Goal: Obtain resource: Obtain resource

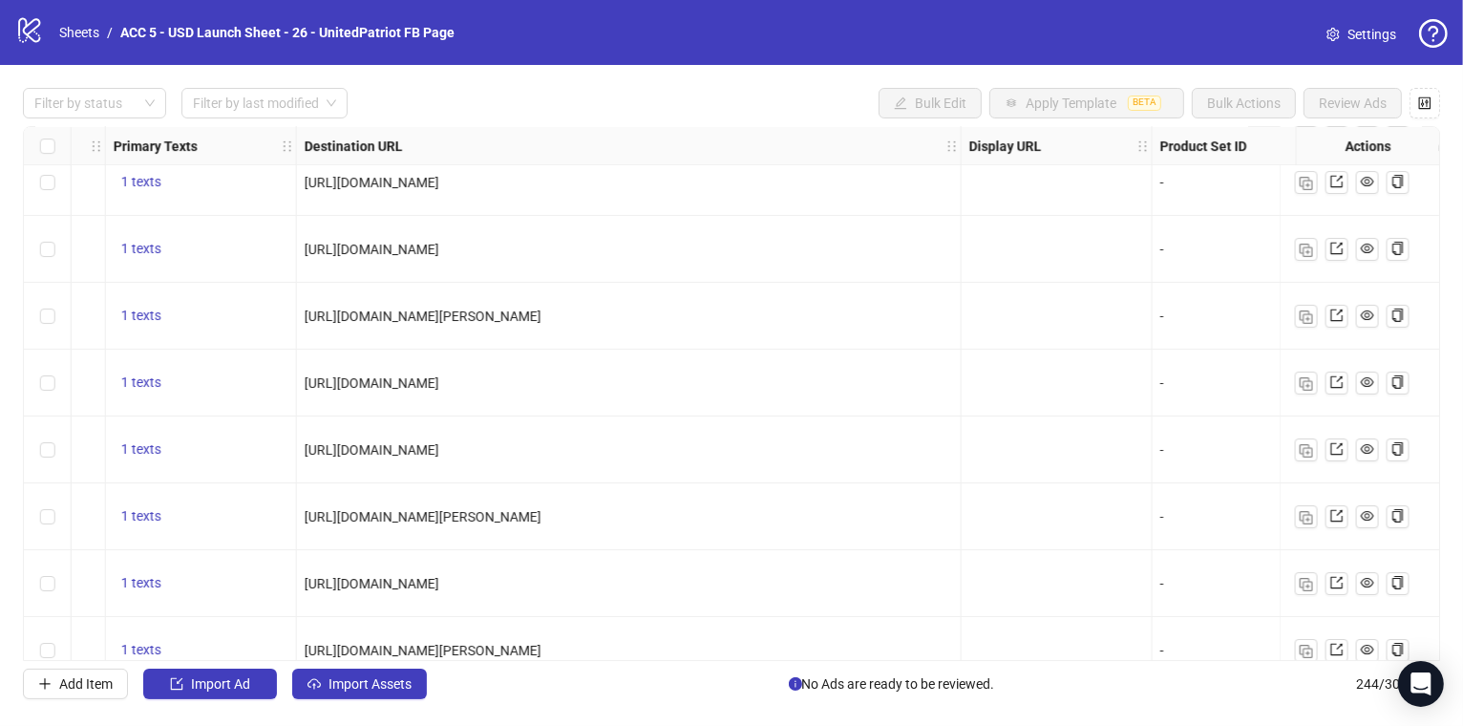
scroll to position [12715, 1952]
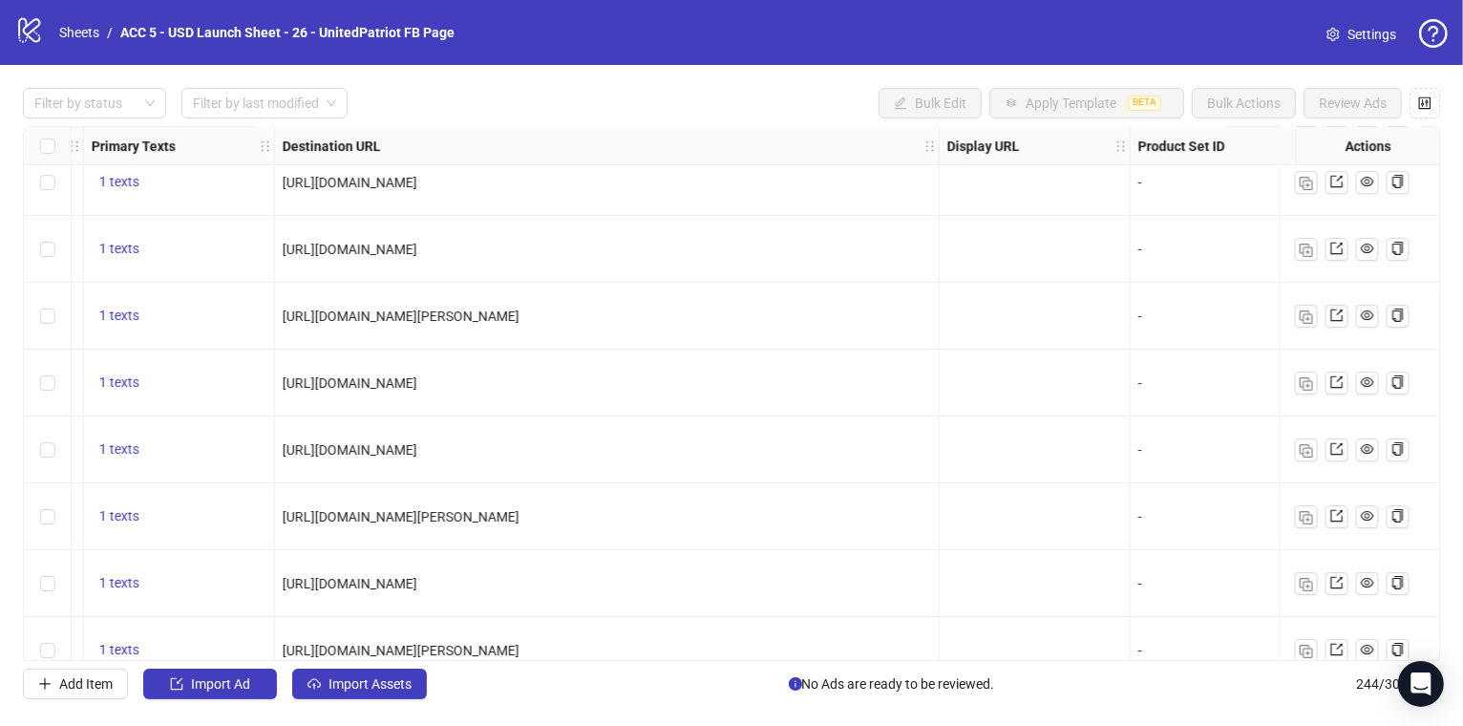
drag, startPoint x: 858, startPoint y: 378, endPoint x: 212, endPoint y: 378, distance: 646.4
copy span "[URL][DOMAIN_NAME]"
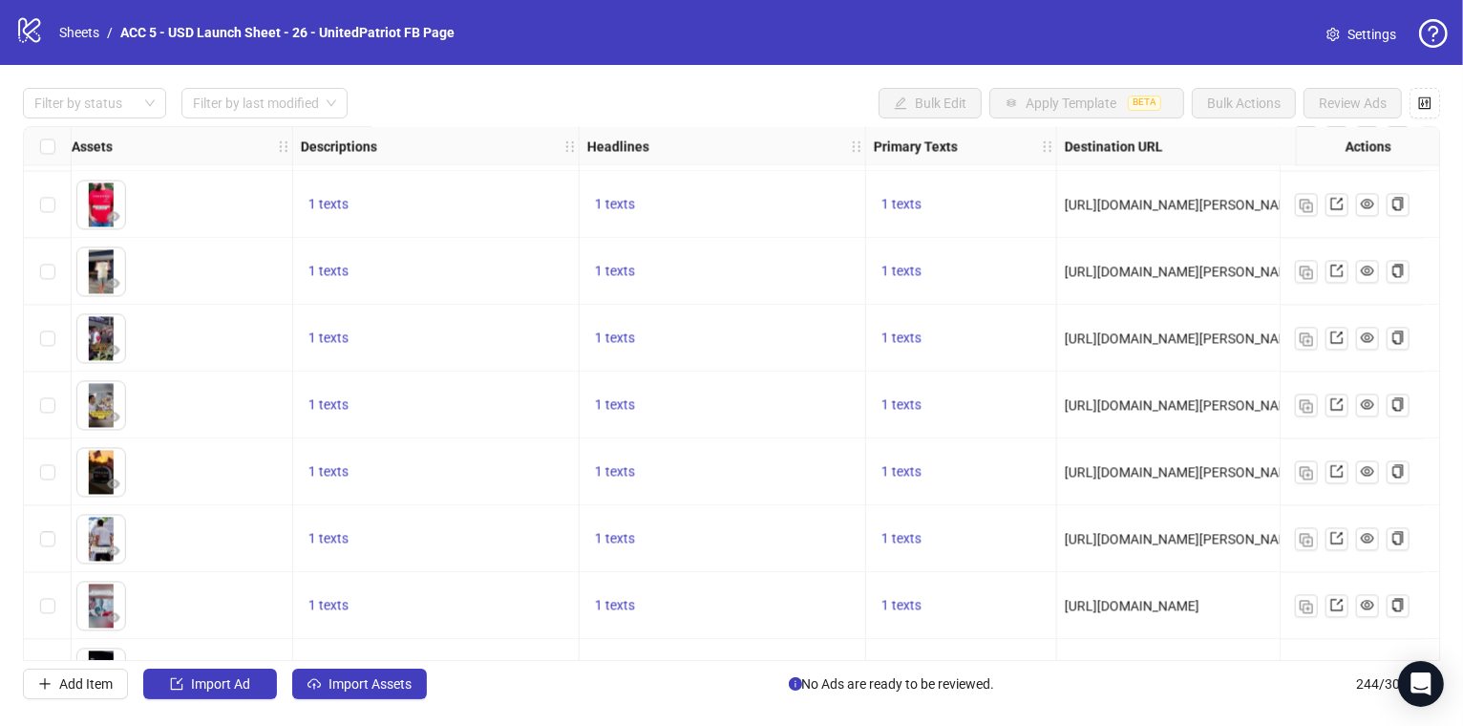
scroll to position [10220, 0]
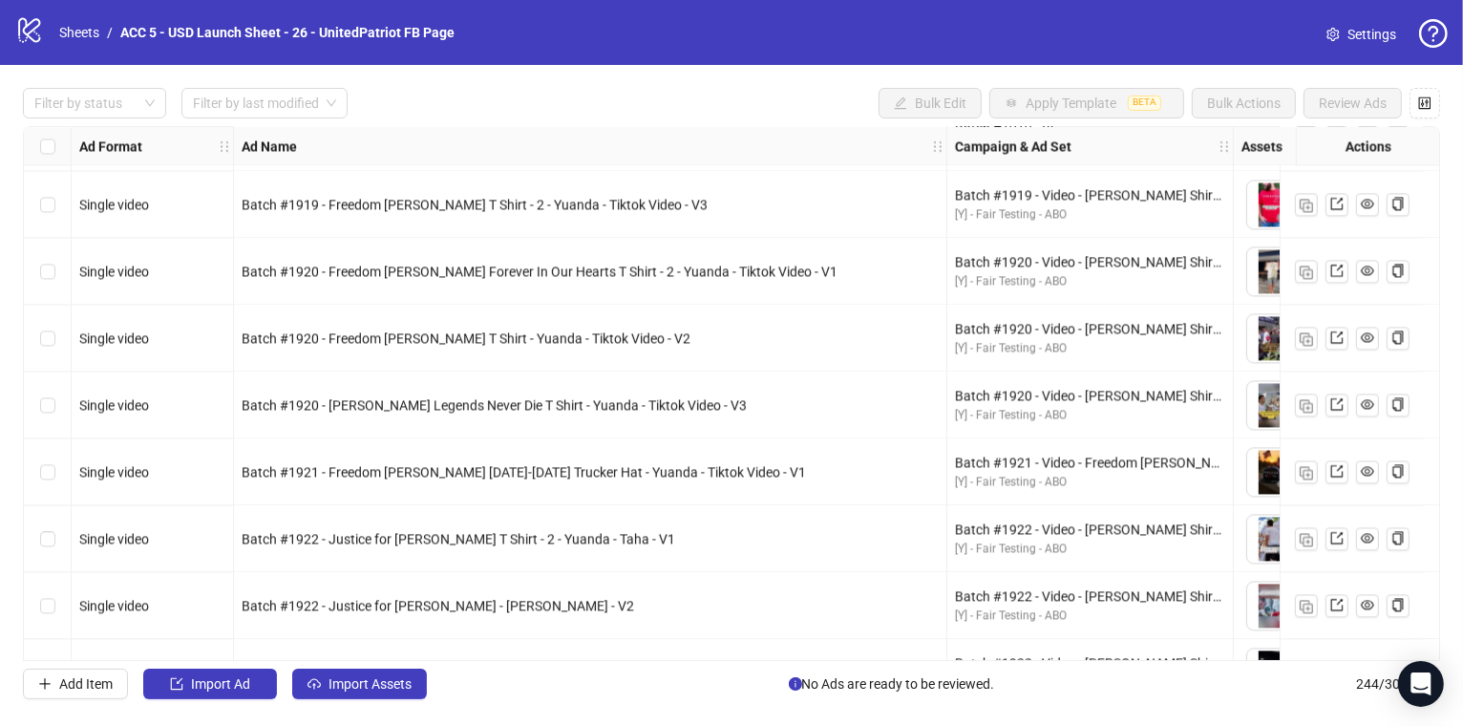
click at [54, 336] on div "Select row 156" at bounding box center [48, 338] width 48 height 67
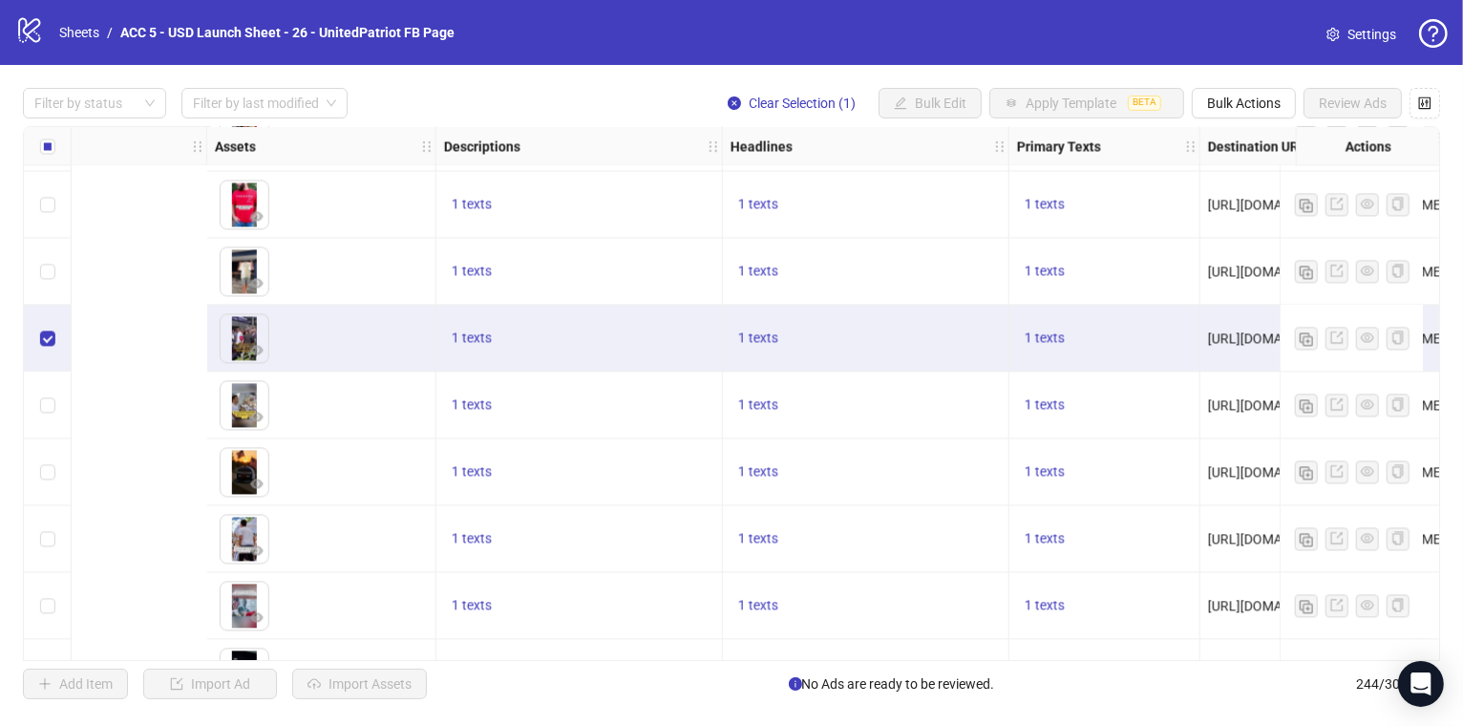
scroll to position [10220, 1647]
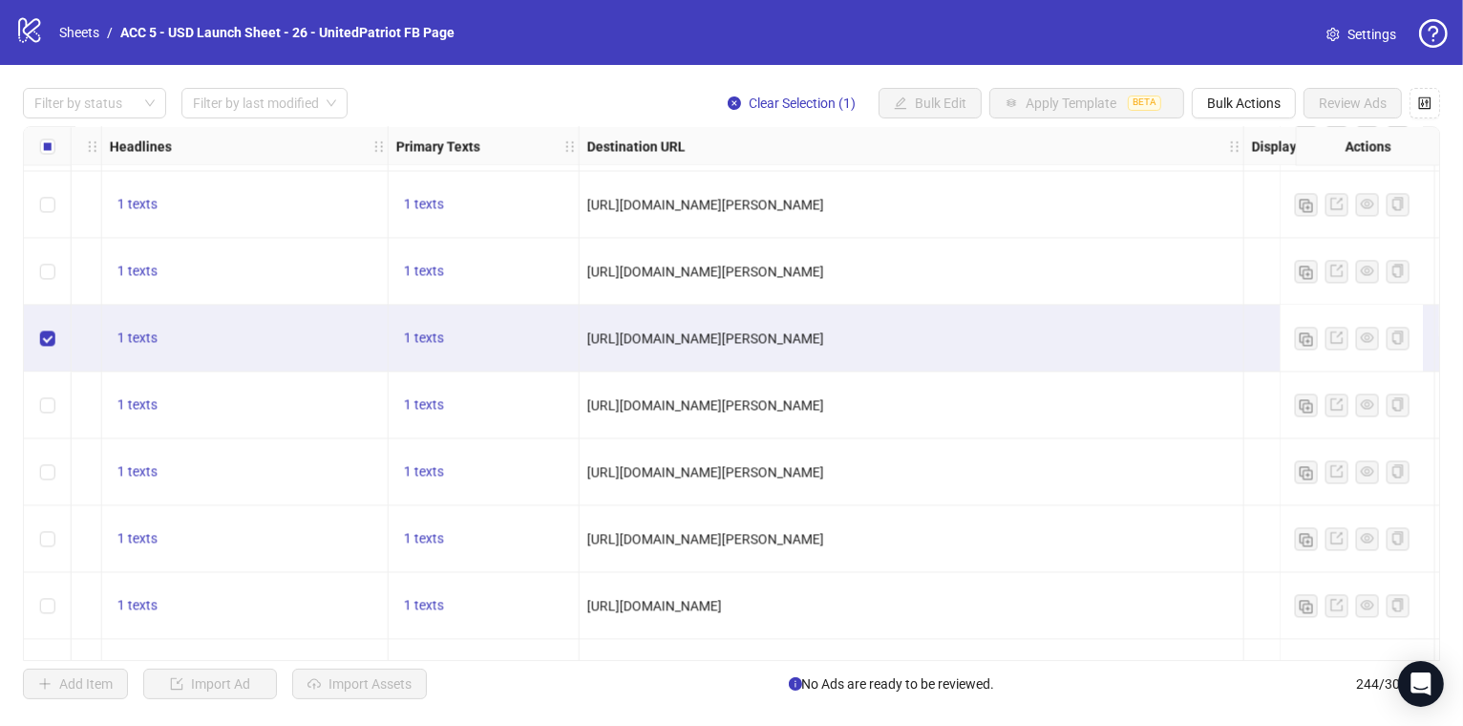
drag, startPoint x: 1010, startPoint y: 340, endPoint x: 583, endPoint y: 335, distance: 426.8
click at [583, 335] on div "[URL][DOMAIN_NAME][PERSON_NAME]" at bounding box center [912, 338] width 665 height 67
copy span "[URL][DOMAIN_NAME][PERSON_NAME]"
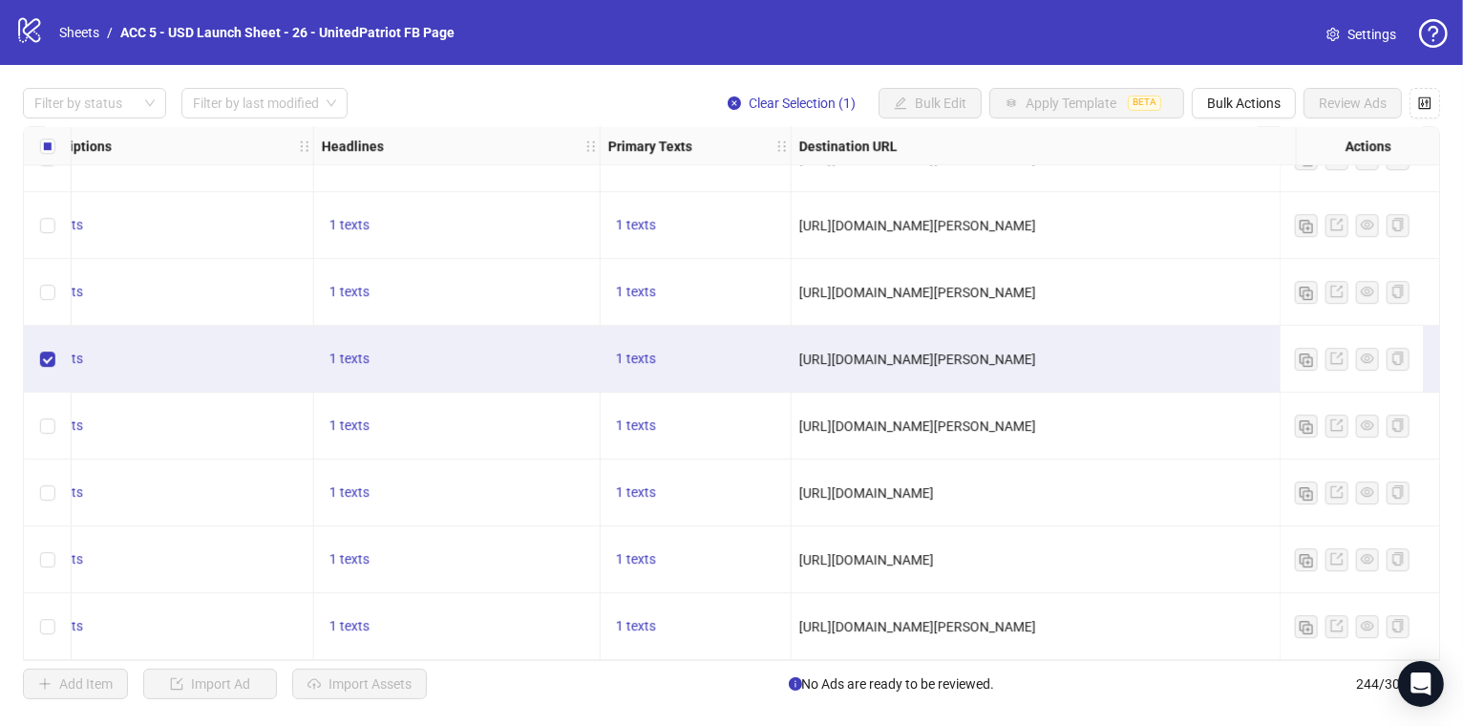
scroll to position [11803, 1803]
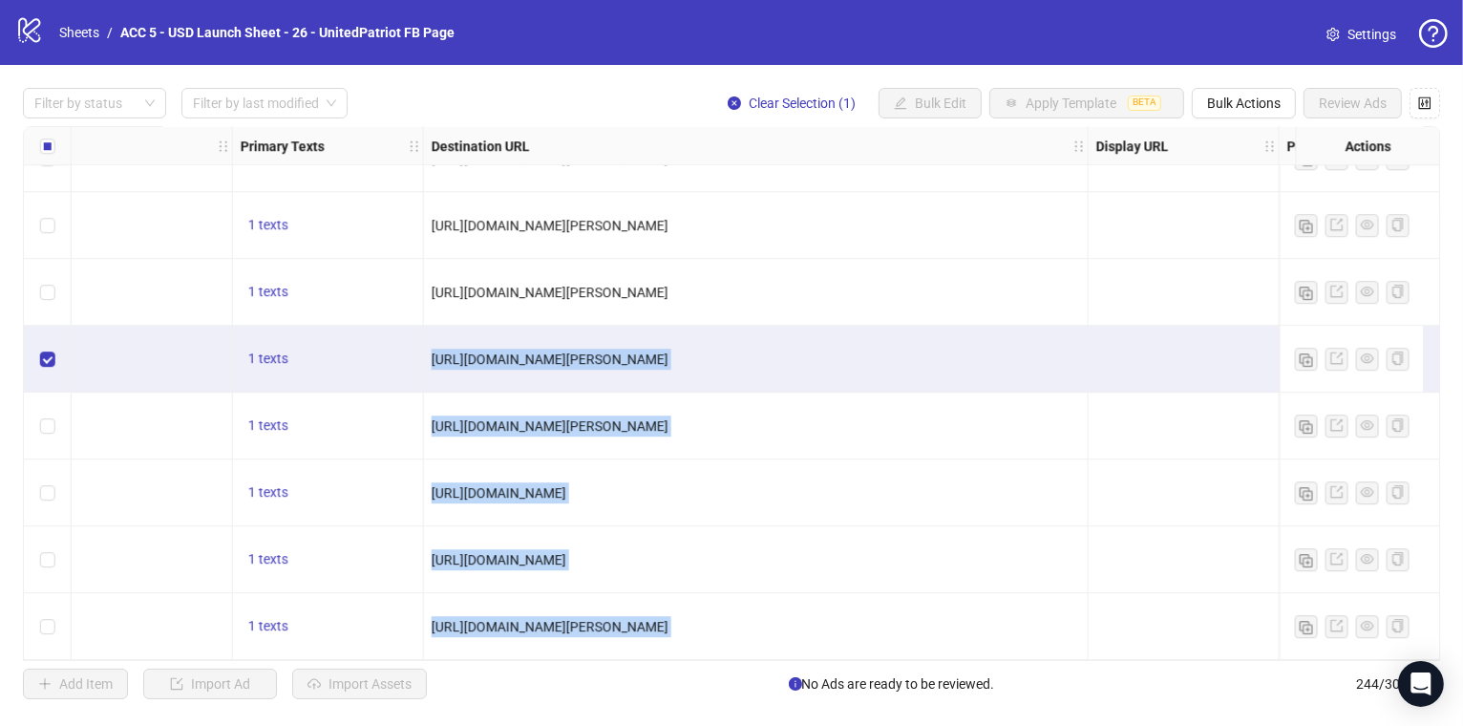
drag, startPoint x: 493, startPoint y: 354, endPoint x: 420, endPoint y: 342, distance: 73.6
click at [420, 342] on div "Ad Format Ad Name Campaign & Ad Set Assets Descriptions Headlines Primary Texts…" at bounding box center [731, 393] width 1417 height 535
click at [1021, 339] on div "[URL][DOMAIN_NAME][PERSON_NAME]" at bounding box center [756, 359] width 665 height 67
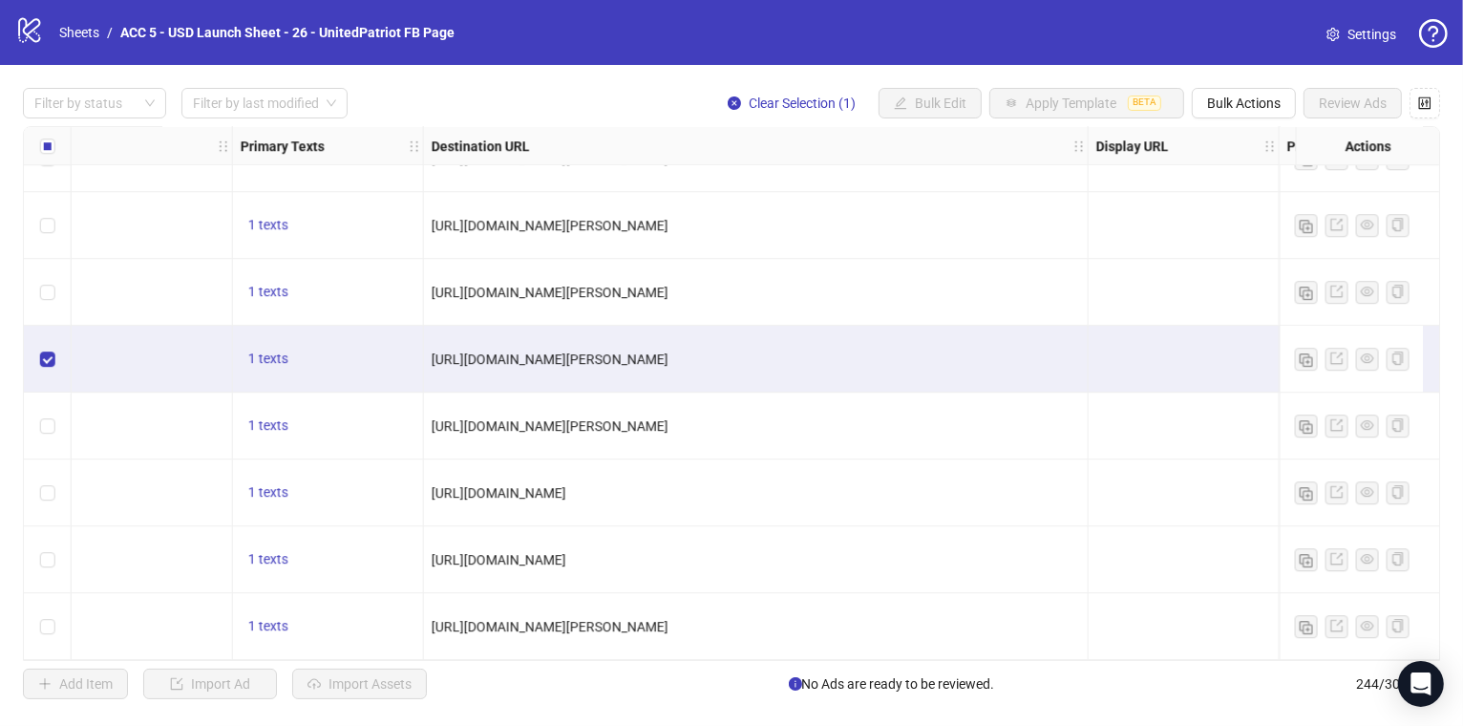
drag, startPoint x: 1000, startPoint y: 357, endPoint x: 430, endPoint y: 364, distance: 570.0
click at [432, 364] on div "[URL][DOMAIN_NAME][PERSON_NAME]" at bounding box center [756, 358] width 648 height 21
copy span "[URL][DOMAIN_NAME][PERSON_NAME]"
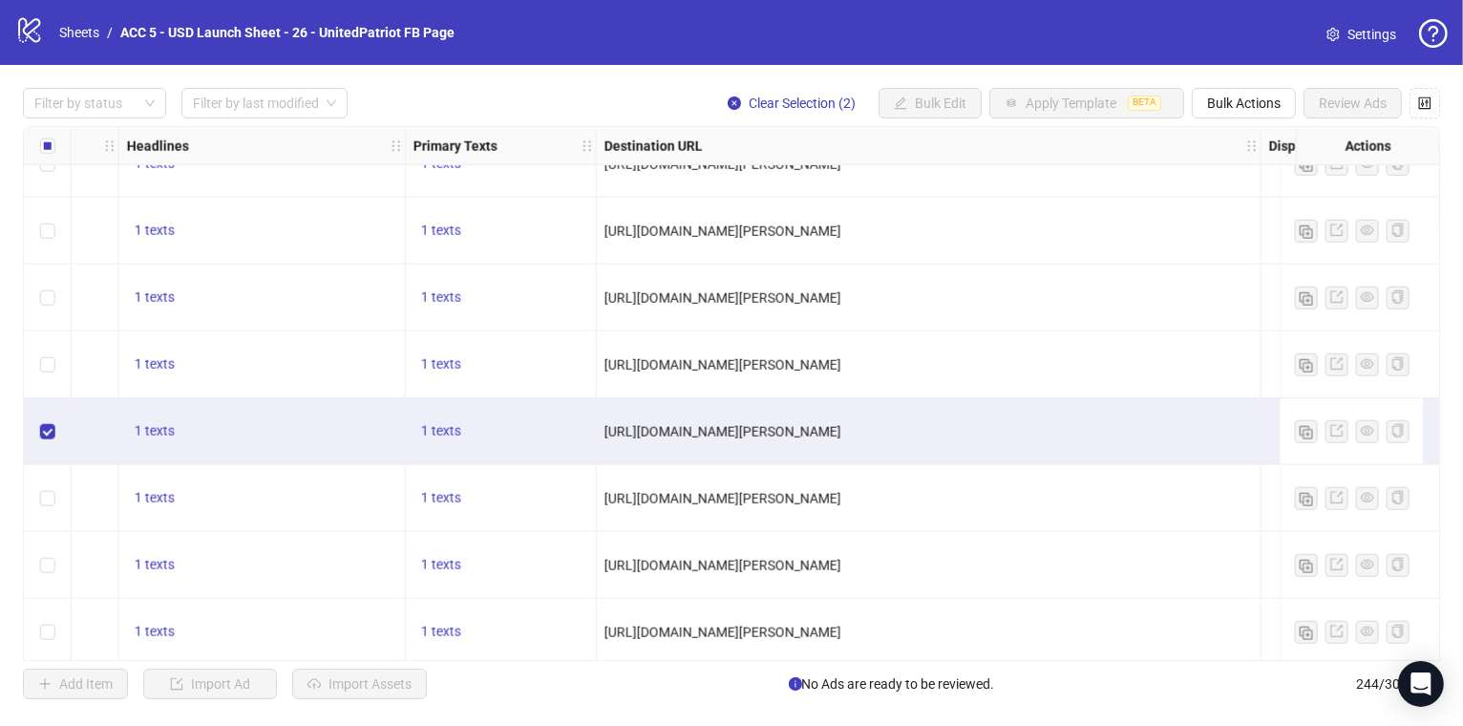
scroll to position [14938, 1825]
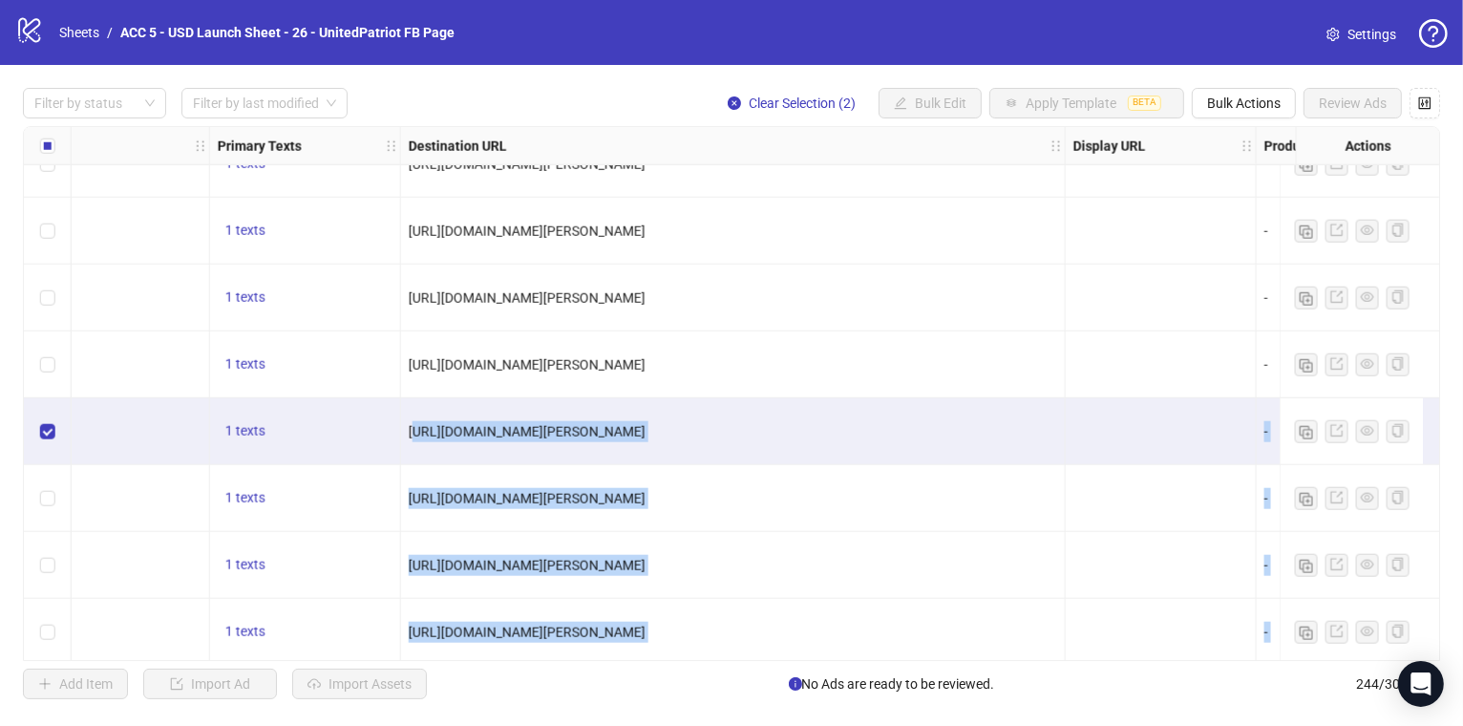
drag, startPoint x: 1009, startPoint y: 432, endPoint x: 412, endPoint y: 429, distance: 596.7
click at [412, 429] on div "Ad Format Ad Name Campaign & Ad Set Assets Descriptions Headlines Primary Texts…" at bounding box center [731, 393] width 1417 height 535
click at [405, 428] on div "[URL][DOMAIN_NAME][PERSON_NAME]" at bounding box center [733, 431] width 665 height 67
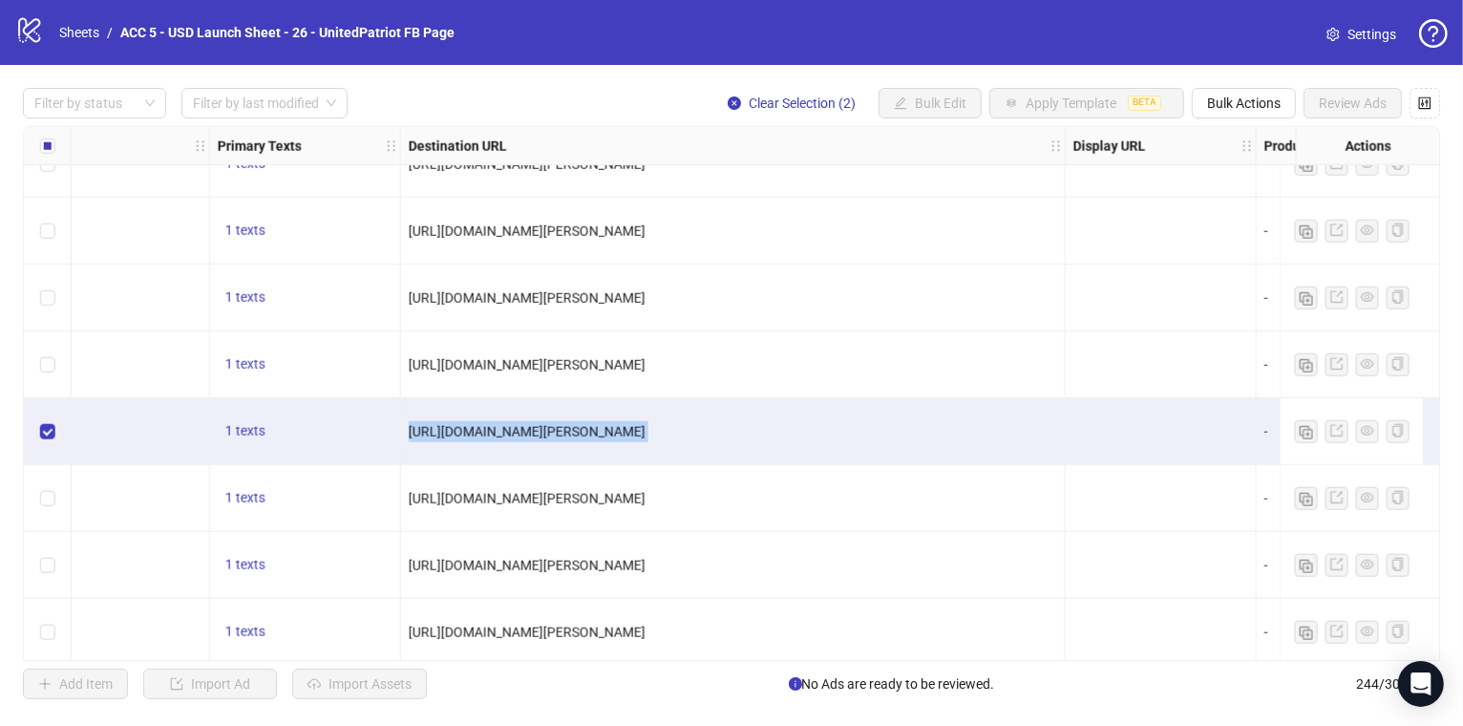
drag, startPoint x: 408, startPoint y: 428, endPoint x: 1171, endPoint y: 444, distance: 764.0
copy div "[URL][DOMAIN_NAME][PERSON_NAME]"
